Goal: Find specific page/section: Find specific page/section

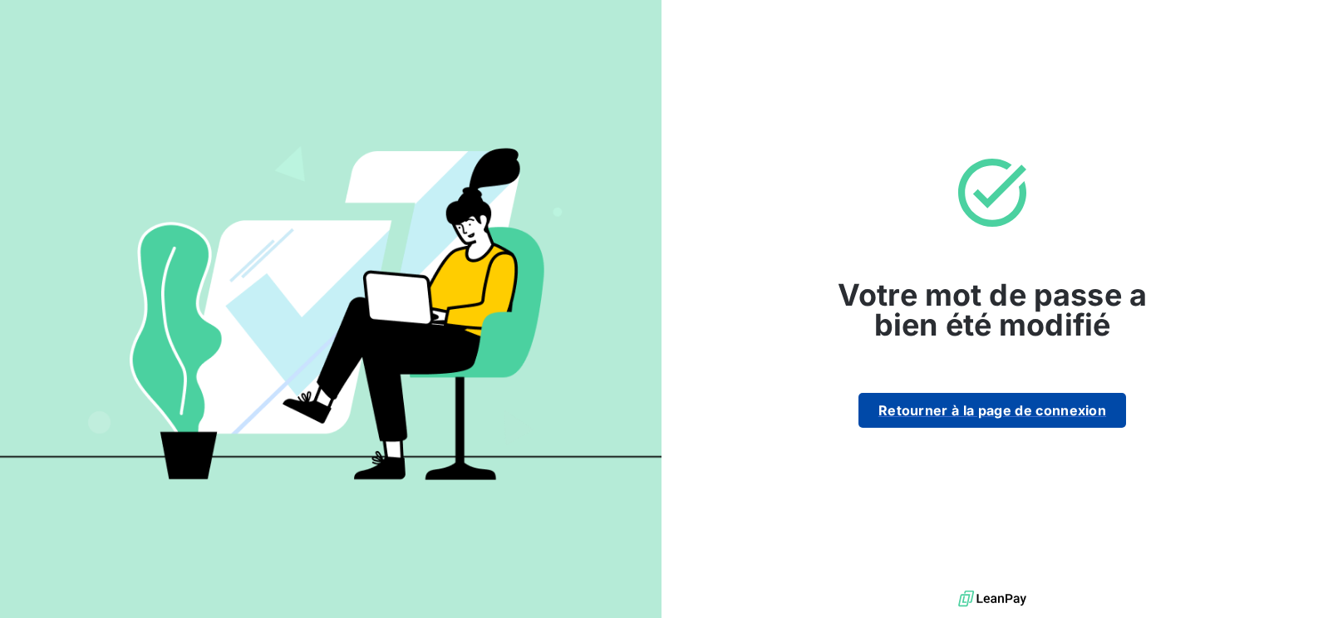
click at [928, 406] on button "Retourner à la page de connexion" at bounding box center [992, 410] width 268 height 35
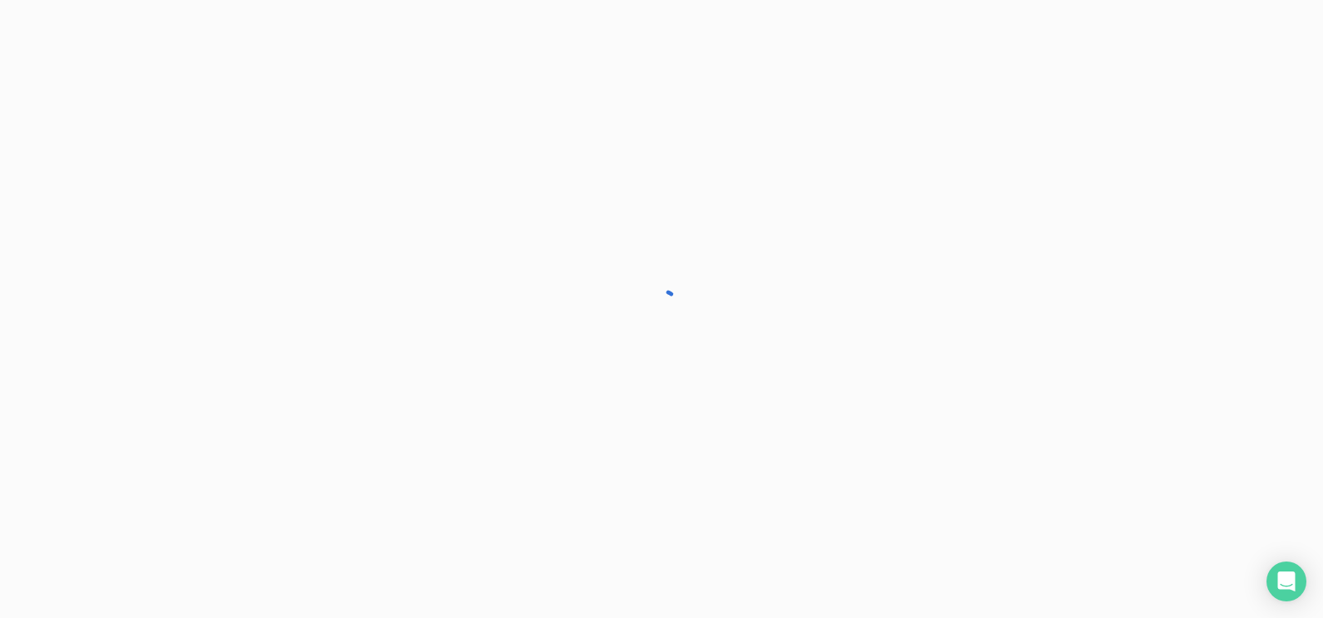
click at [971, 443] on div at bounding box center [661, 309] width 1323 height 618
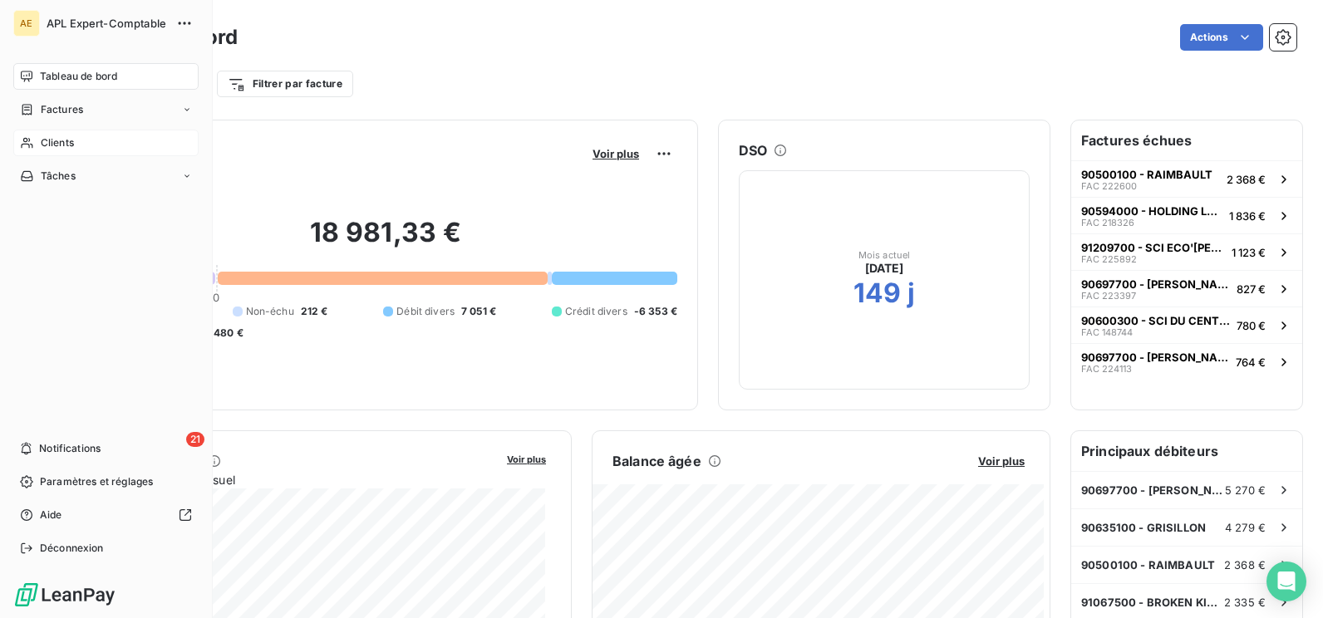
click at [59, 145] on span "Clients" at bounding box center [57, 142] width 33 height 15
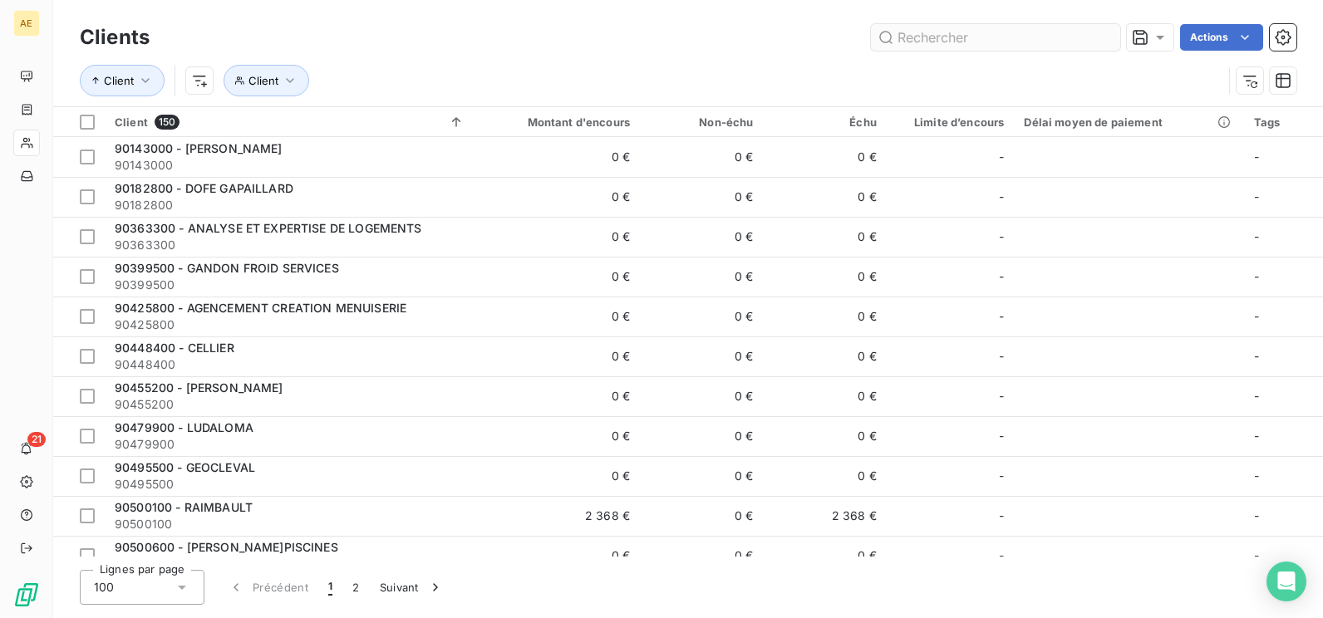
click at [935, 37] on input "text" at bounding box center [995, 37] width 249 height 27
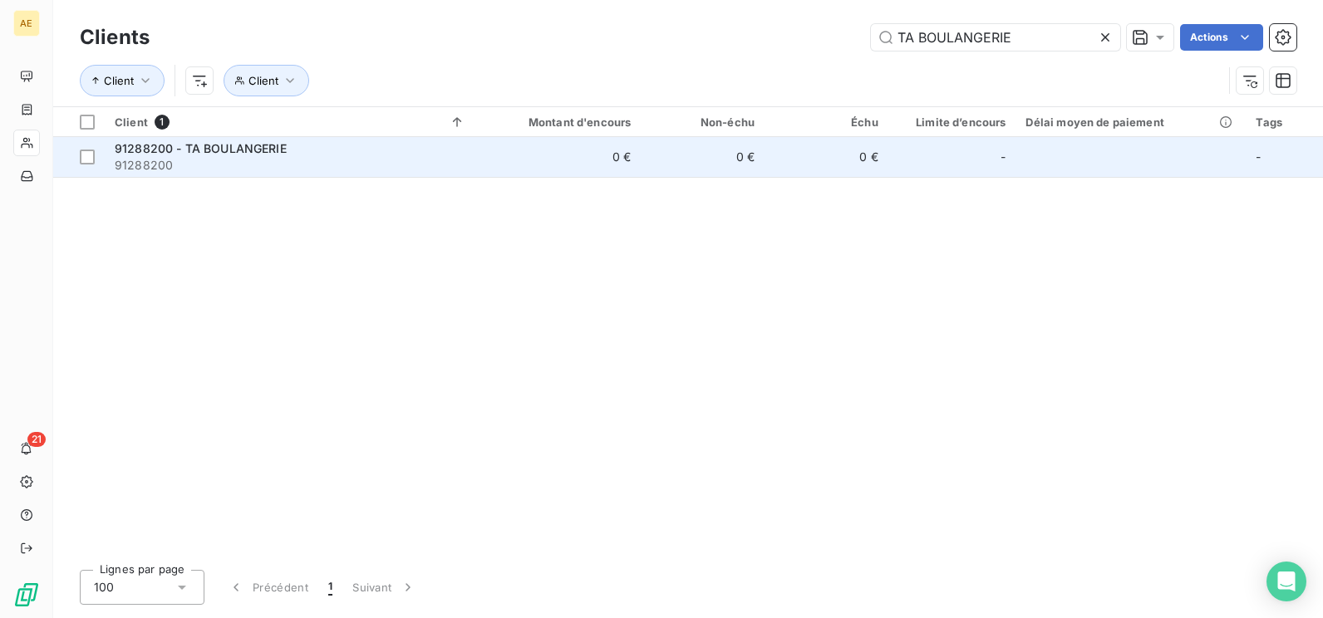
type input "TA BOULANGERIE"
click at [224, 146] on span "91288200 - TA BOULANGERIE" at bounding box center [201, 148] width 172 height 14
